Goal: Transaction & Acquisition: Purchase product/service

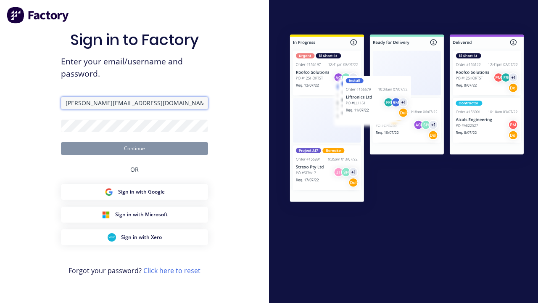
type input "[PERSON_NAME][EMAIL_ADDRESS][DOMAIN_NAME]"
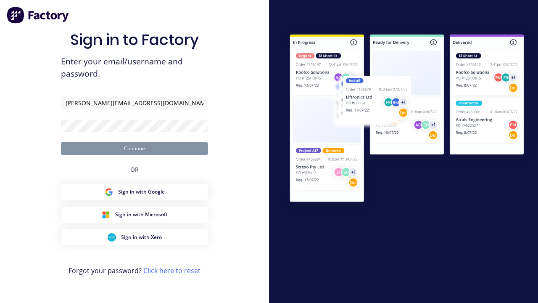
click at [134, 148] on button "Continue" at bounding box center [134, 148] width 147 height 13
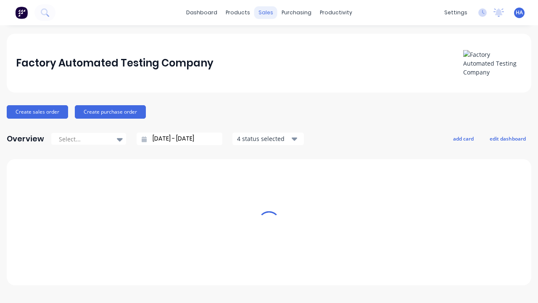
click at [266, 13] on div "sales" at bounding box center [265, 12] width 23 height 13
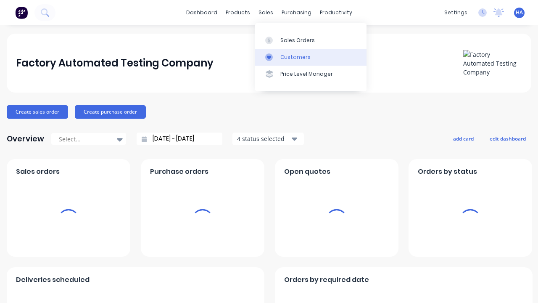
click at [311, 57] on link "Customers" at bounding box center [310, 57] width 111 height 17
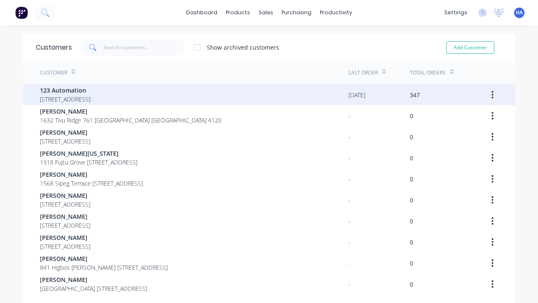
click at [90, 90] on span "123 Automation" at bounding box center [65, 90] width 50 height 9
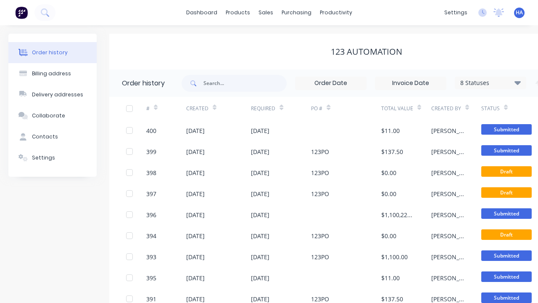
scroll to position [0, 86]
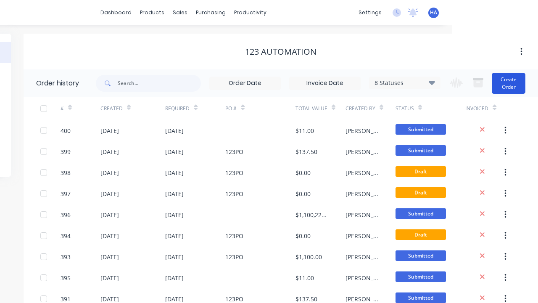
click at [509, 83] on button "Create Order" at bounding box center [509, 83] width 34 height 21
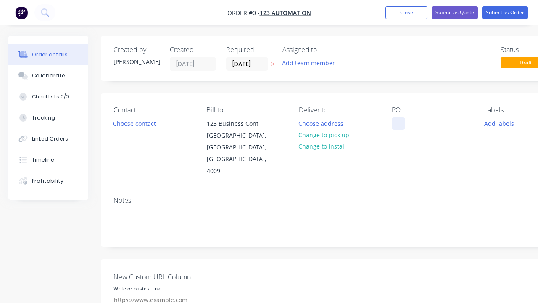
click at [398, 123] on div at bounding box center [398, 123] width 13 height 12
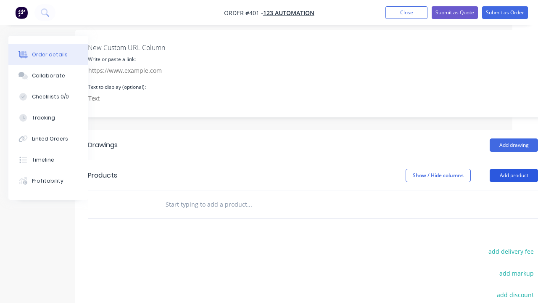
click at [514, 169] on button "Add product" at bounding box center [514, 175] width 48 height 13
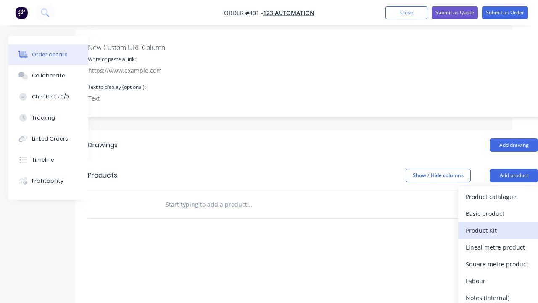
click at [498, 224] on div "Product Kit" at bounding box center [498, 230] width 65 height 12
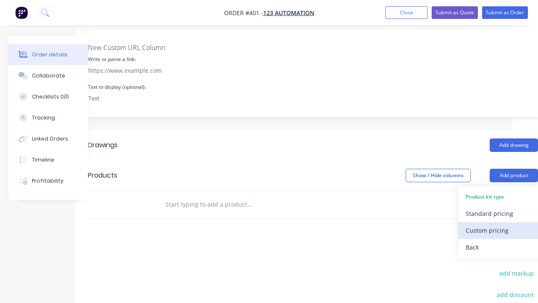
click at [498, 224] on div "Custom pricing" at bounding box center [498, 230] width 65 height 12
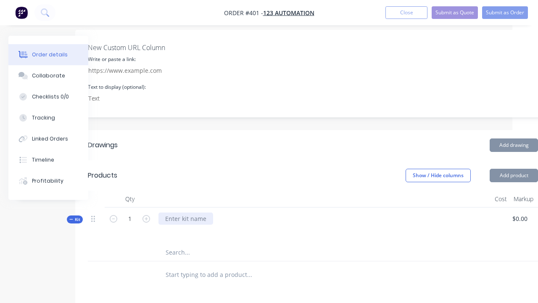
click at [185, 212] on div at bounding box center [185, 218] width 55 height 12
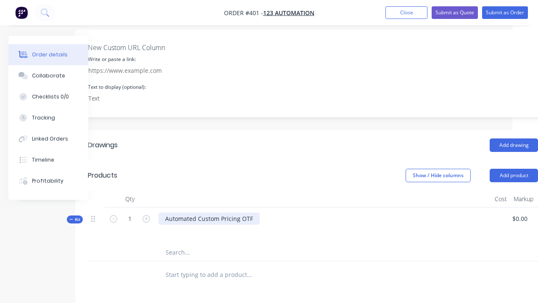
scroll to position [229, 84]
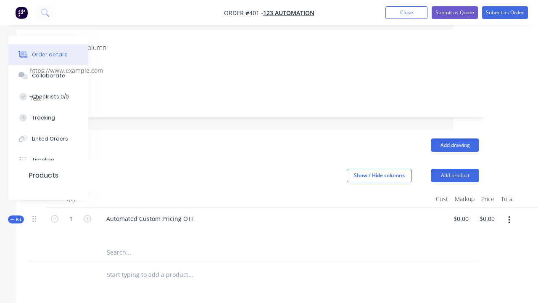
click at [509, 216] on icon "button" at bounding box center [509, 220] width 2 height 8
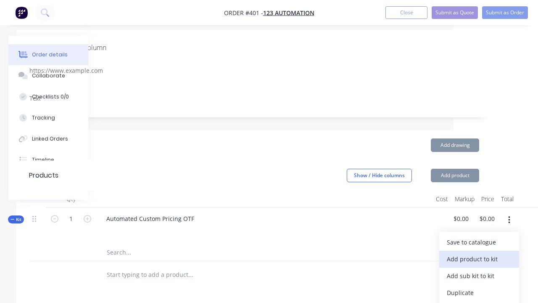
click at [479, 253] on div "Add product to kit" at bounding box center [479, 259] width 65 height 12
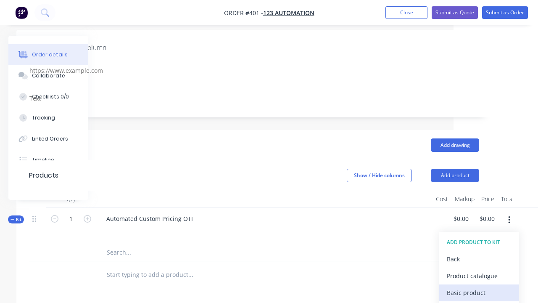
click at [479, 286] on div "Basic product" at bounding box center [479, 292] width 65 height 12
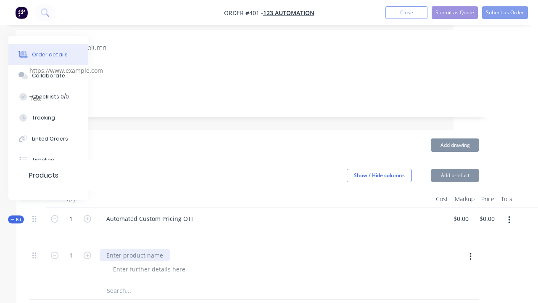
click at [134, 249] on div at bounding box center [135, 255] width 70 height 12
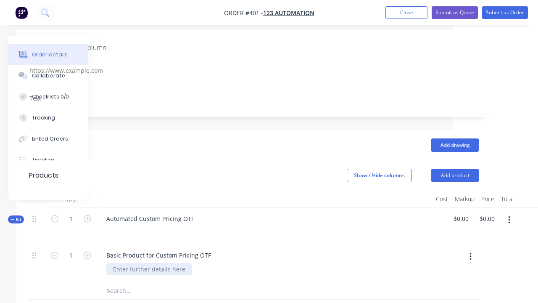
click at [147, 263] on div at bounding box center [149, 269] width 86 height 12
click at [462, 207] on div "Kit 1 Automated Custom Pricing OTF $0.00 $0.00 $0.00 $0.00" at bounding box center [254, 225] width 450 height 37
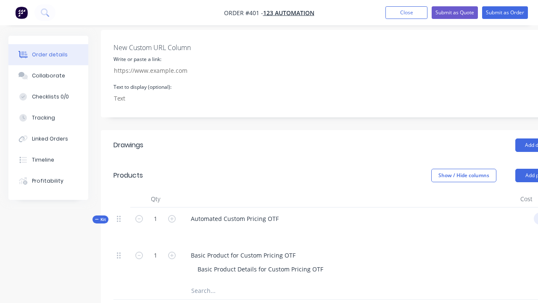
click at [269, 169] on div "Show / Hide columns Add product" at bounding box center [386, 175] width 354 height 13
type input "$1,000.00"
click at [505, 13] on button "Submit as Order" at bounding box center [505, 12] width 46 height 13
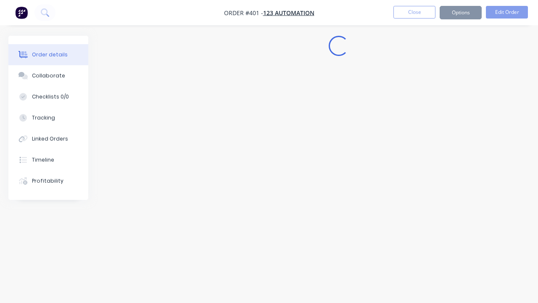
scroll to position [0, 0]
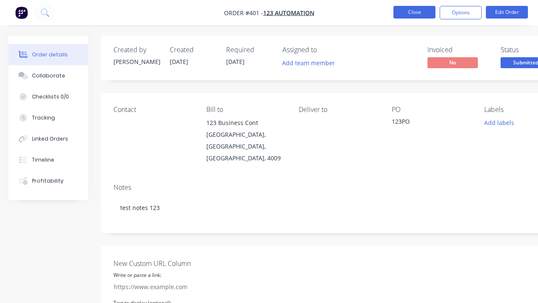
click at [414, 12] on button "Close" at bounding box center [414, 12] width 42 height 13
